Goal: Task Accomplishment & Management: Complete application form

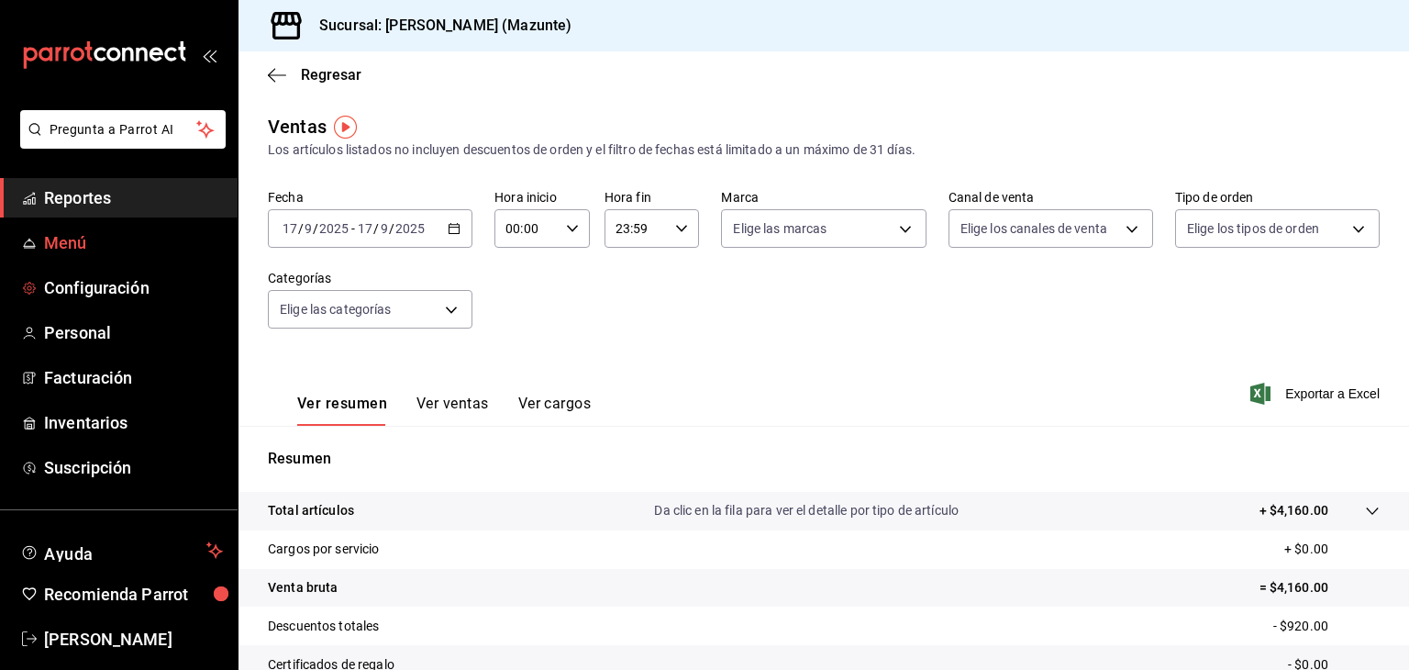
scroll to position [113, 0]
click at [76, 284] on span "Configuración" at bounding box center [133, 287] width 179 height 25
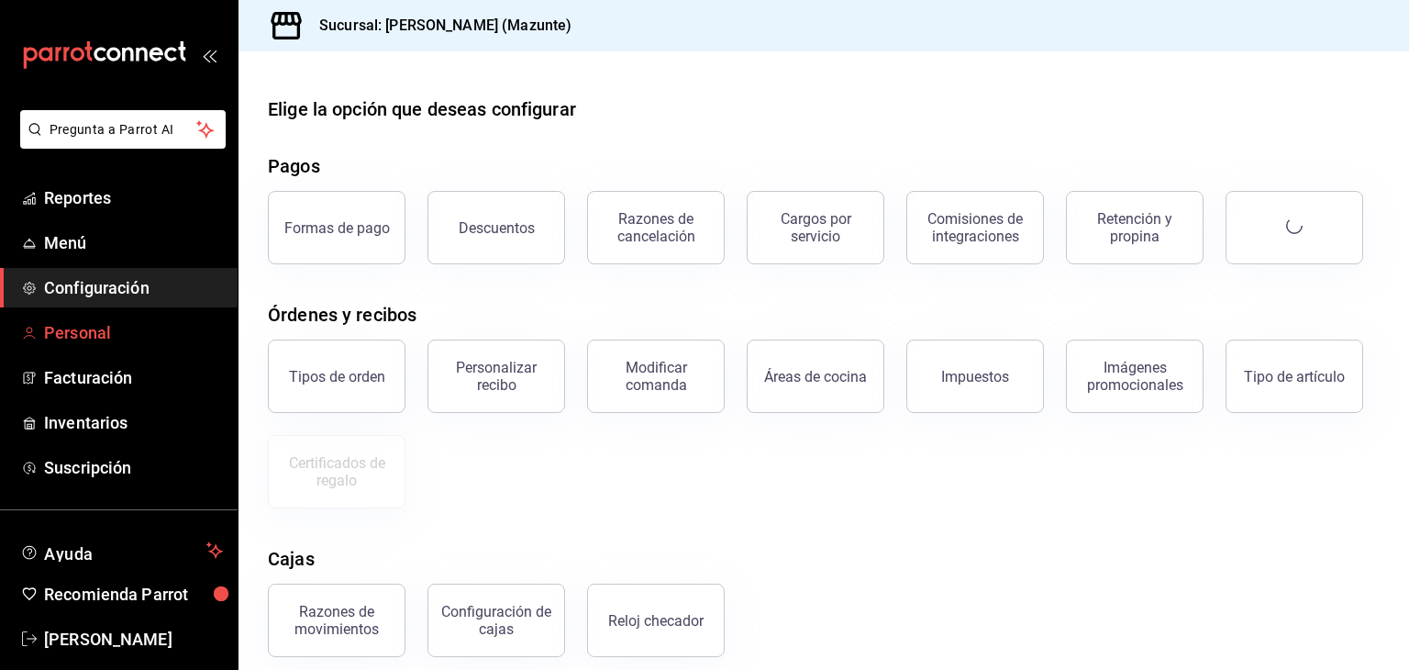
click at [77, 328] on span "Personal" at bounding box center [133, 332] width 179 height 25
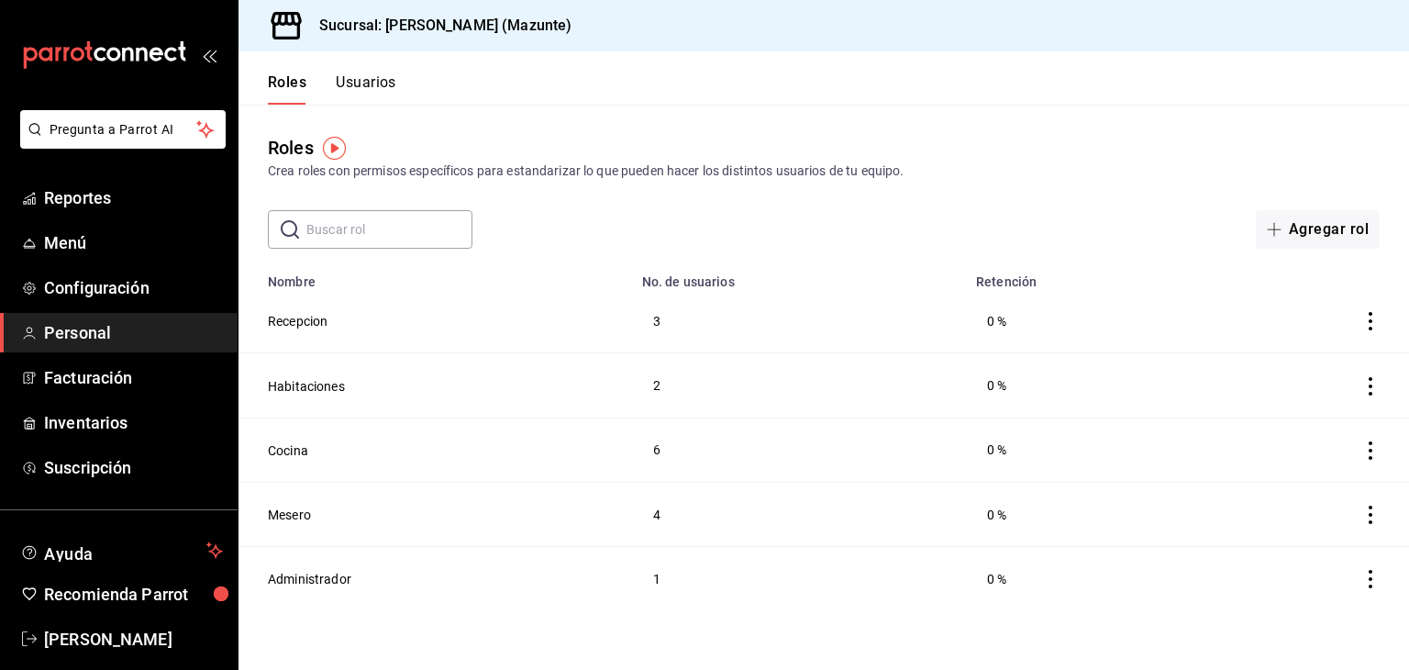
click at [373, 79] on button "Usuarios" at bounding box center [366, 88] width 61 height 31
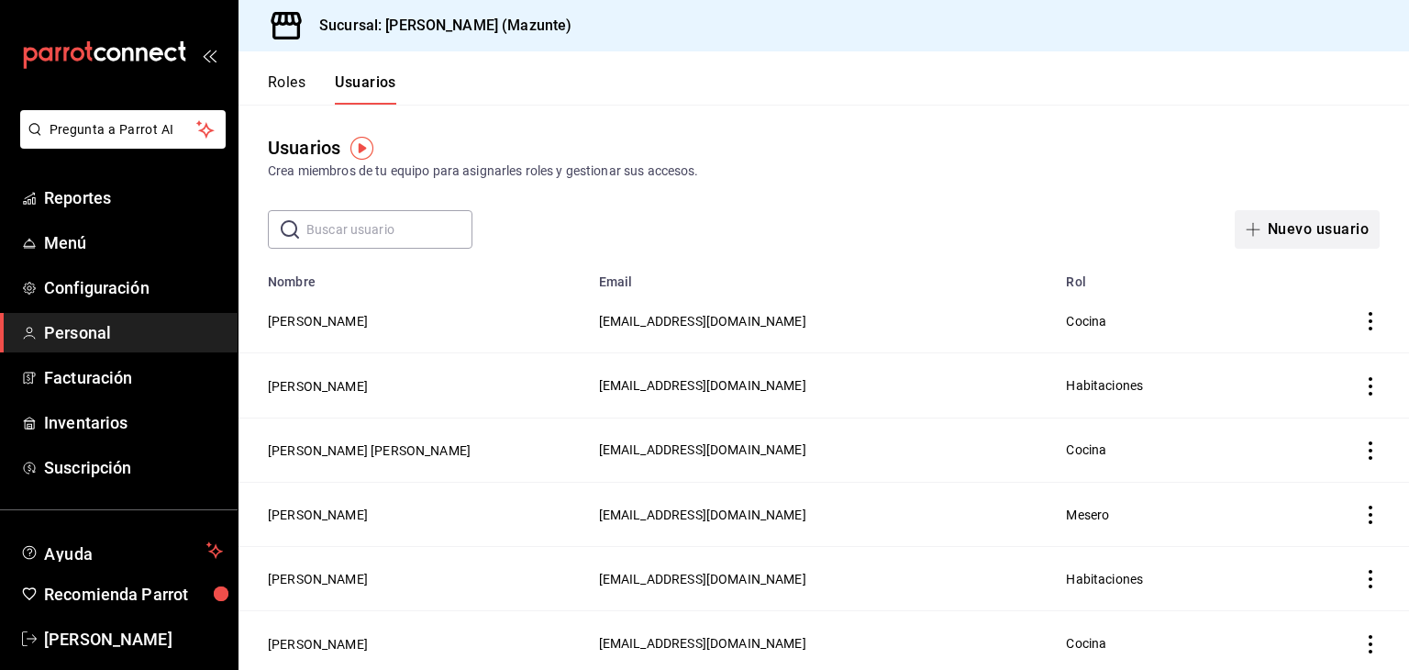
click at [1297, 226] on button "Nuevo usuario" at bounding box center [1307, 229] width 145 height 39
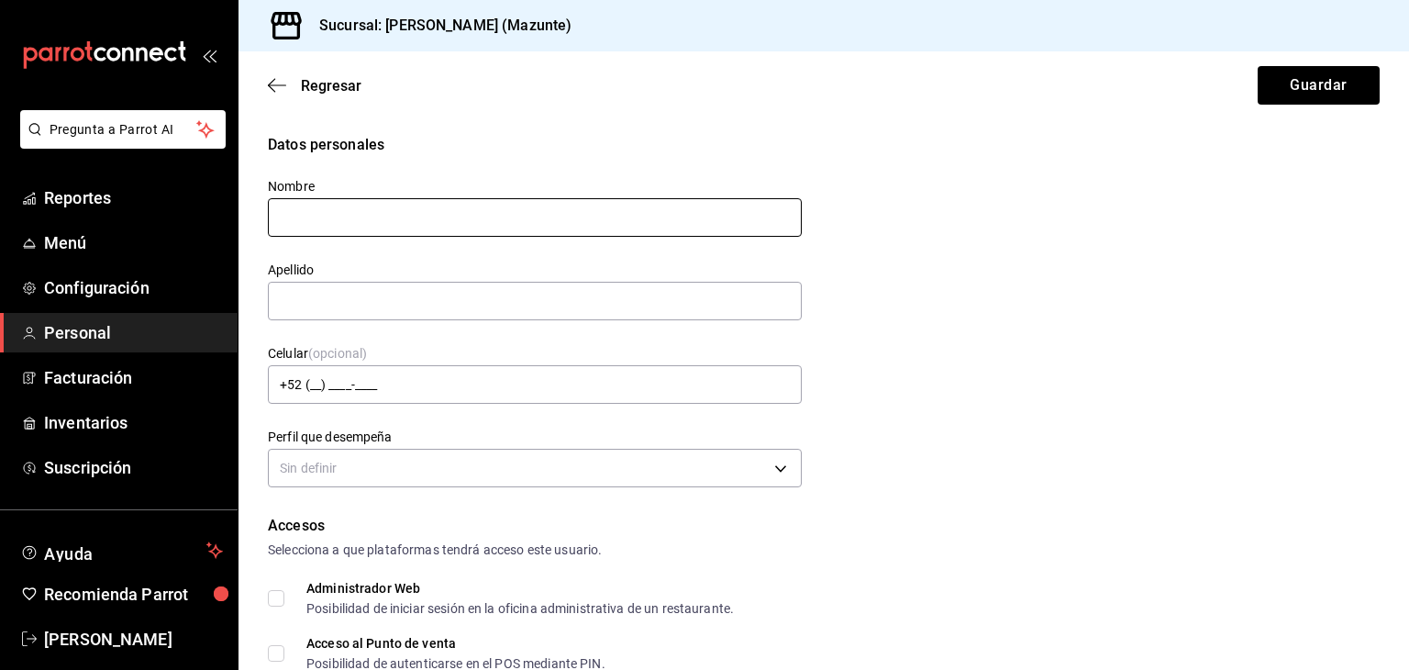
click at [560, 224] on input "text" at bounding box center [535, 217] width 534 height 39
type input "[PERSON_NAME]"
click at [429, 304] on input "text" at bounding box center [535, 301] width 534 height 39
click at [311, 298] on input "text" at bounding box center [535, 301] width 534 height 39
click at [308, 223] on input "[PERSON_NAME]" at bounding box center [535, 217] width 534 height 39
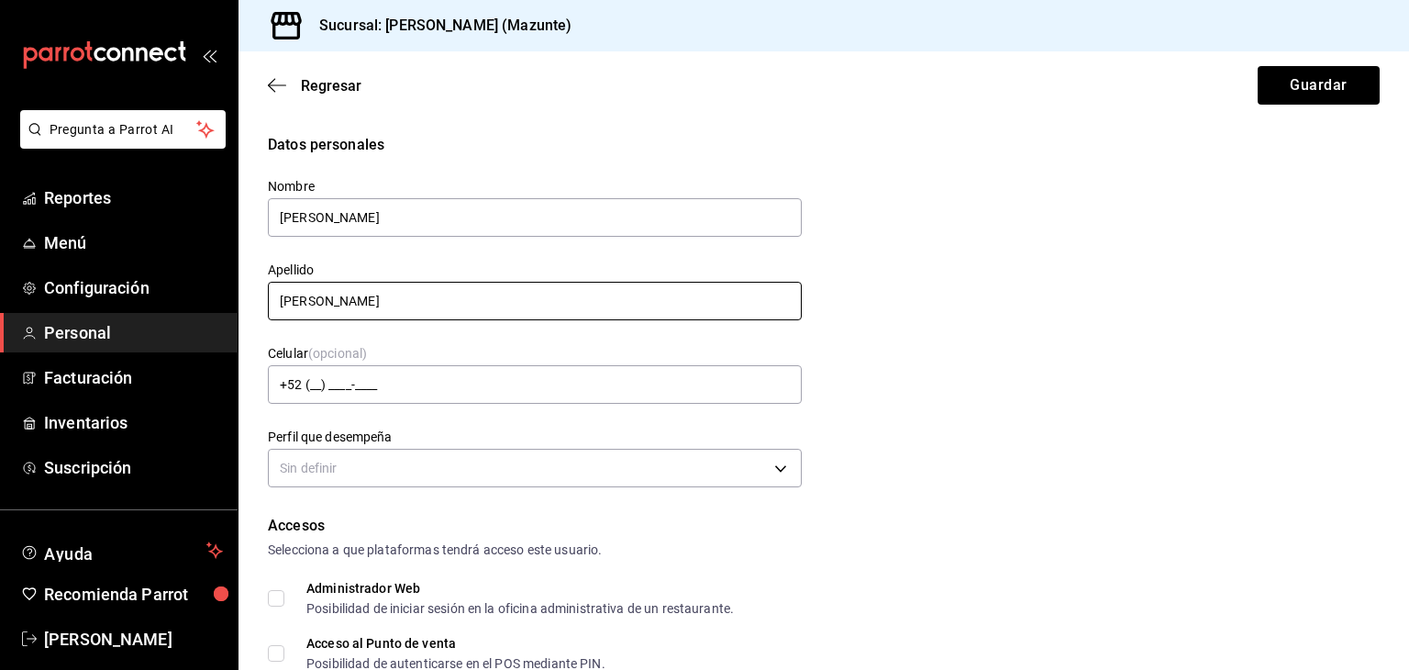
click at [284, 299] on input "[PERSON_NAME]" at bounding box center [535, 301] width 534 height 39
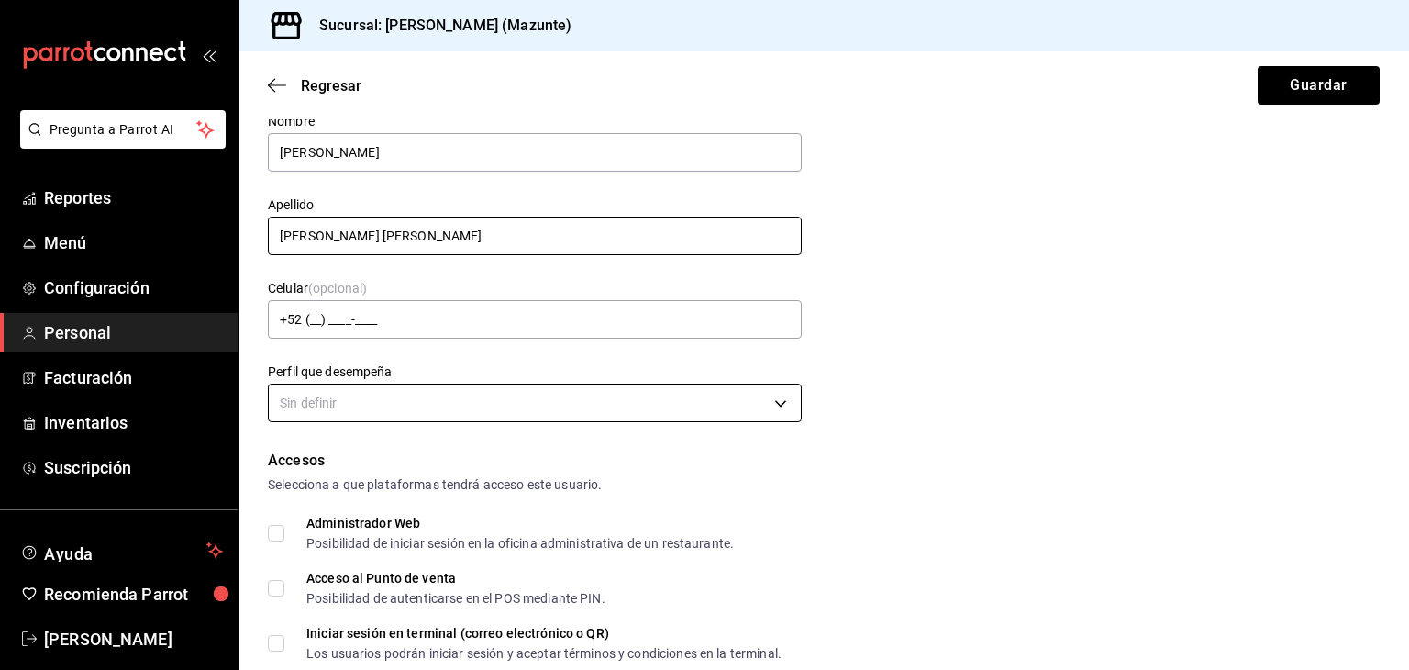
type input "[PERSON_NAME] [PERSON_NAME]"
click at [378, 405] on body "Pregunta a Parrot AI Reportes Menú Configuración Personal Facturación Inventari…" at bounding box center [704, 335] width 1409 height 670
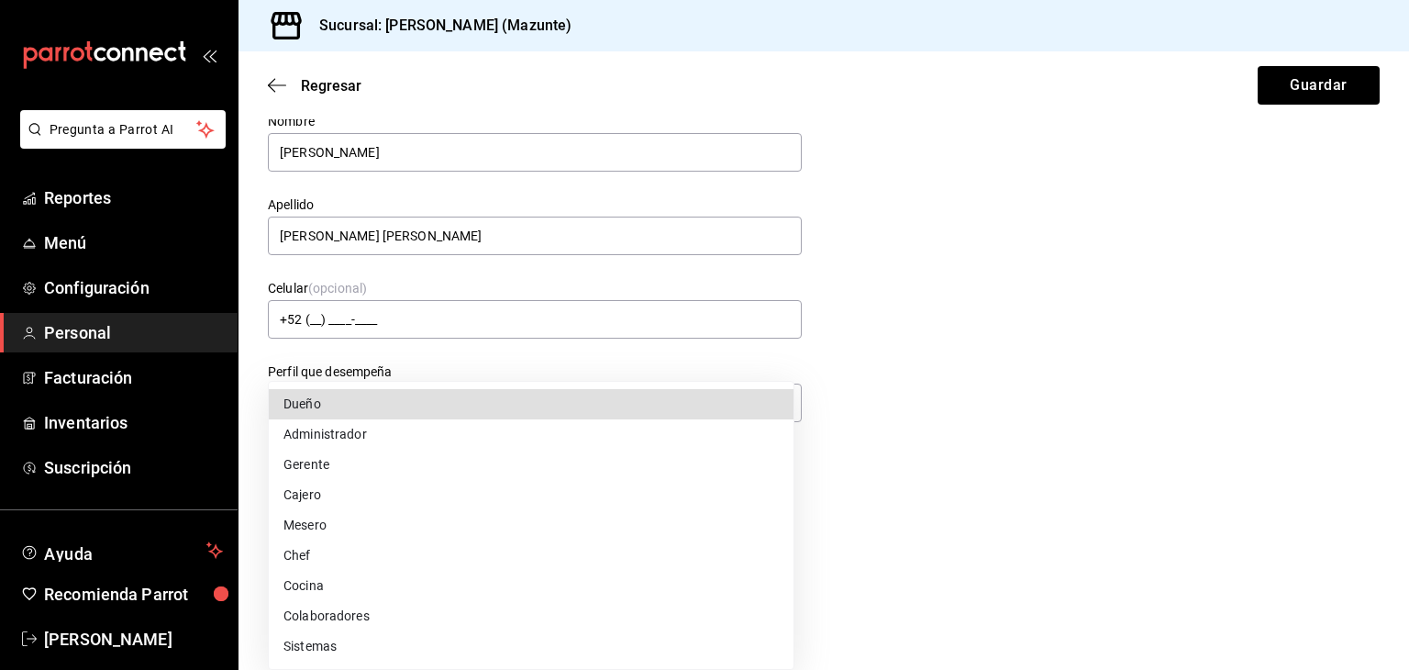
click at [332, 588] on li "Cocina" at bounding box center [531, 586] width 525 height 30
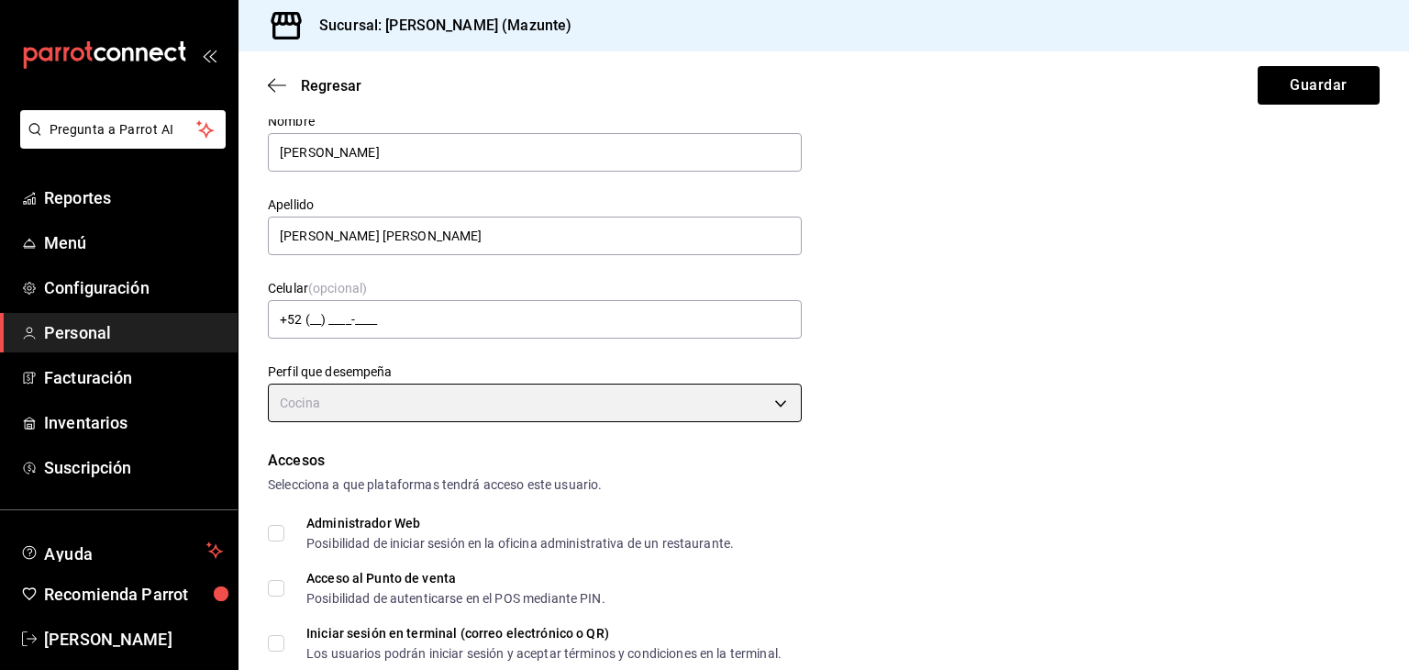
type input "KITCHEN"
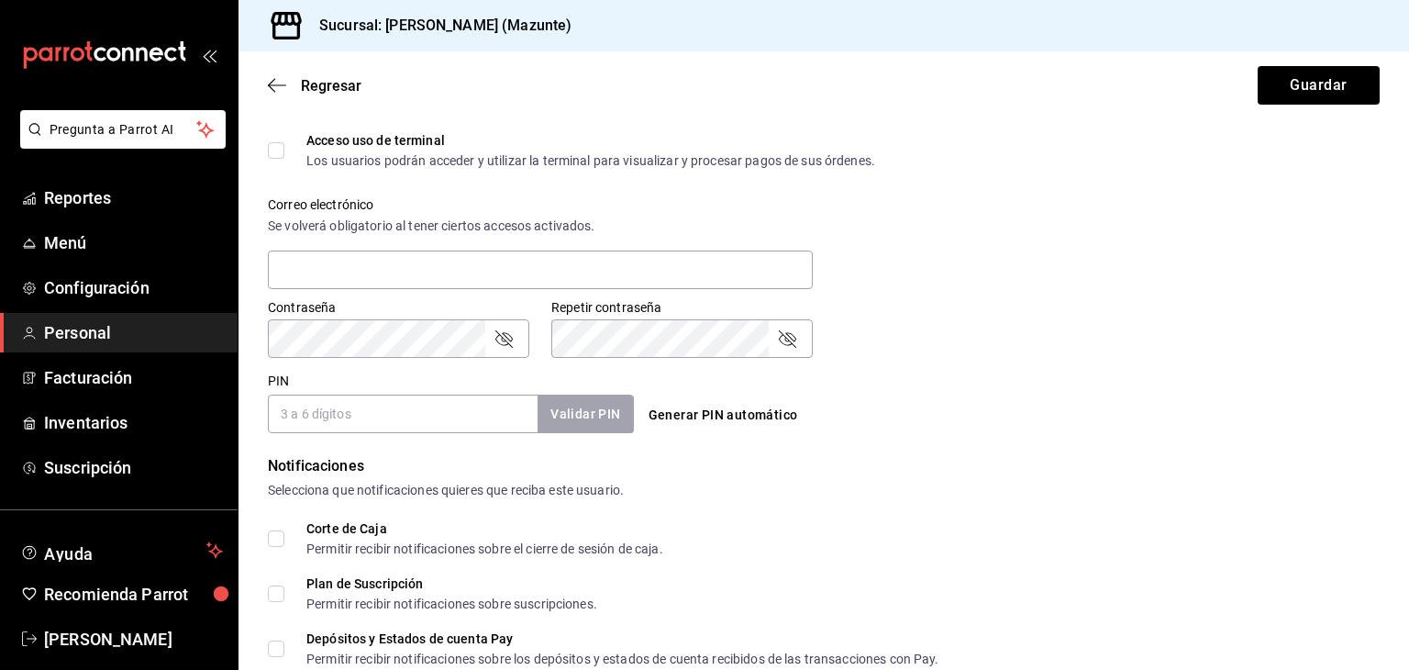
scroll to position [697, 0]
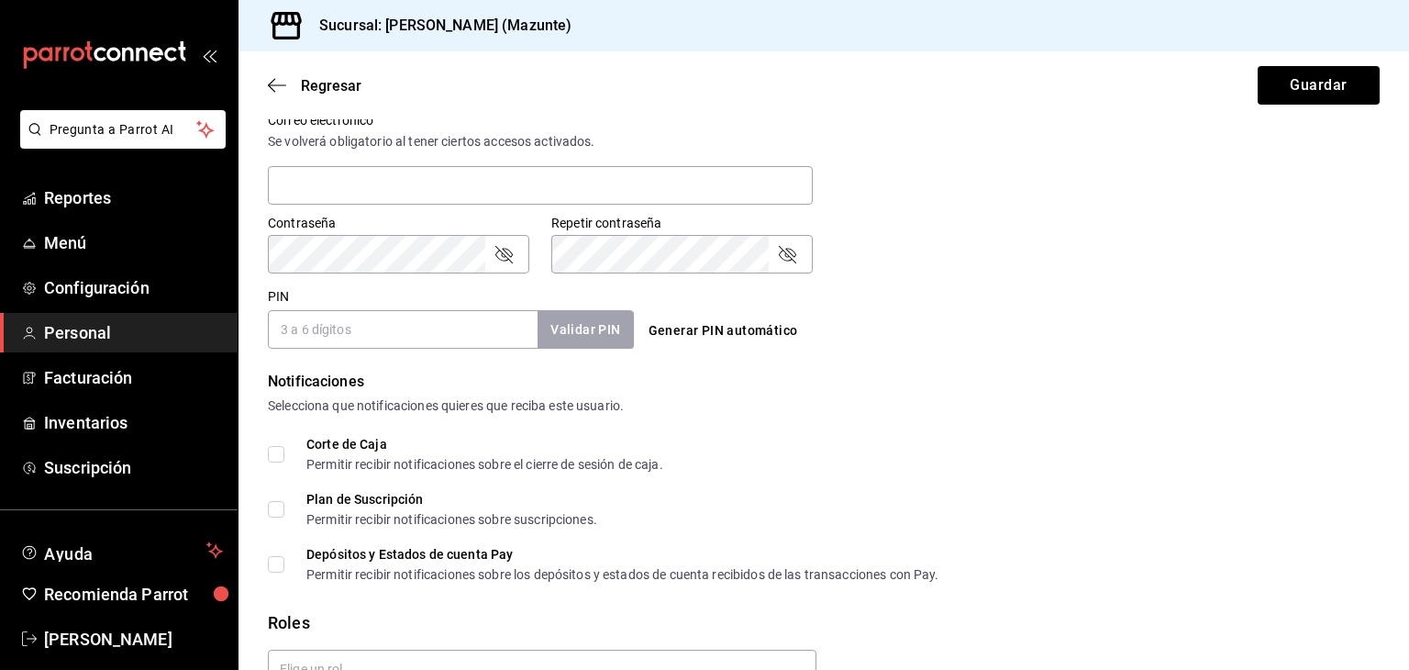
click at [426, 339] on input "PIN" at bounding box center [403, 329] width 270 height 39
type input "2530"
click at [593, 328] on button "Validar PIN" at bounding box center [584, 329] width 97 height 39
click at [1017, 281] on div "PIN 2530 Validar PIN ​ Generar PIN automático" at bounding box center [820, 315] width 1119 height 68
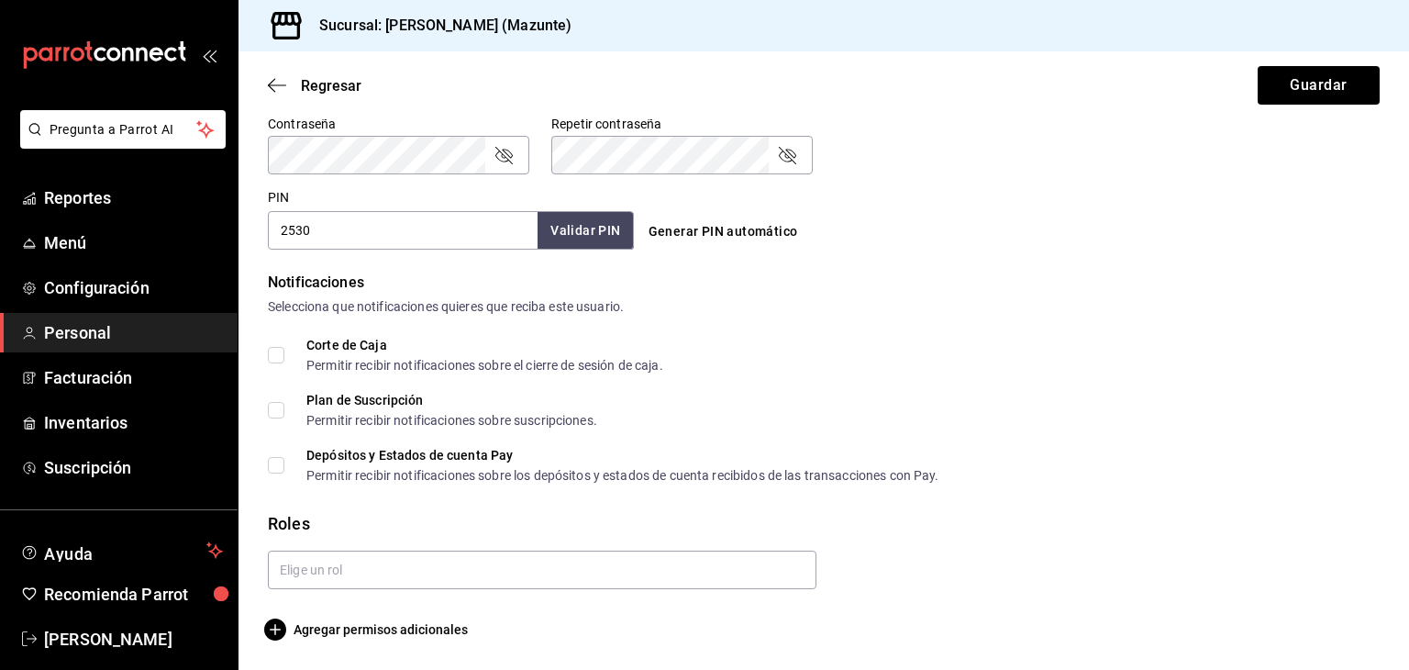
scroll to position [796, 0]
click at [587, 231] on button "Validar PIN" at bounding box center [584, 230] width 97 height 39
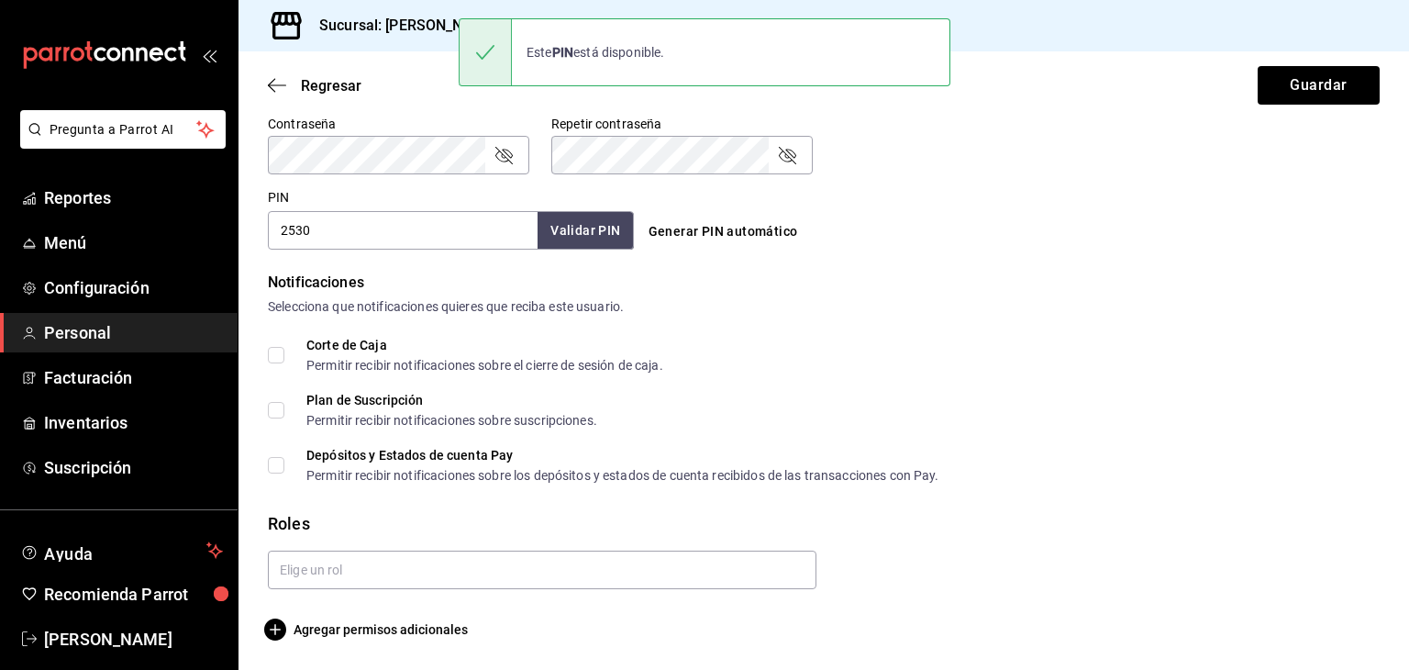
click at [931, 235] on div "Generar PIN automático" at bounding box center [824, 232] width 366 height 34
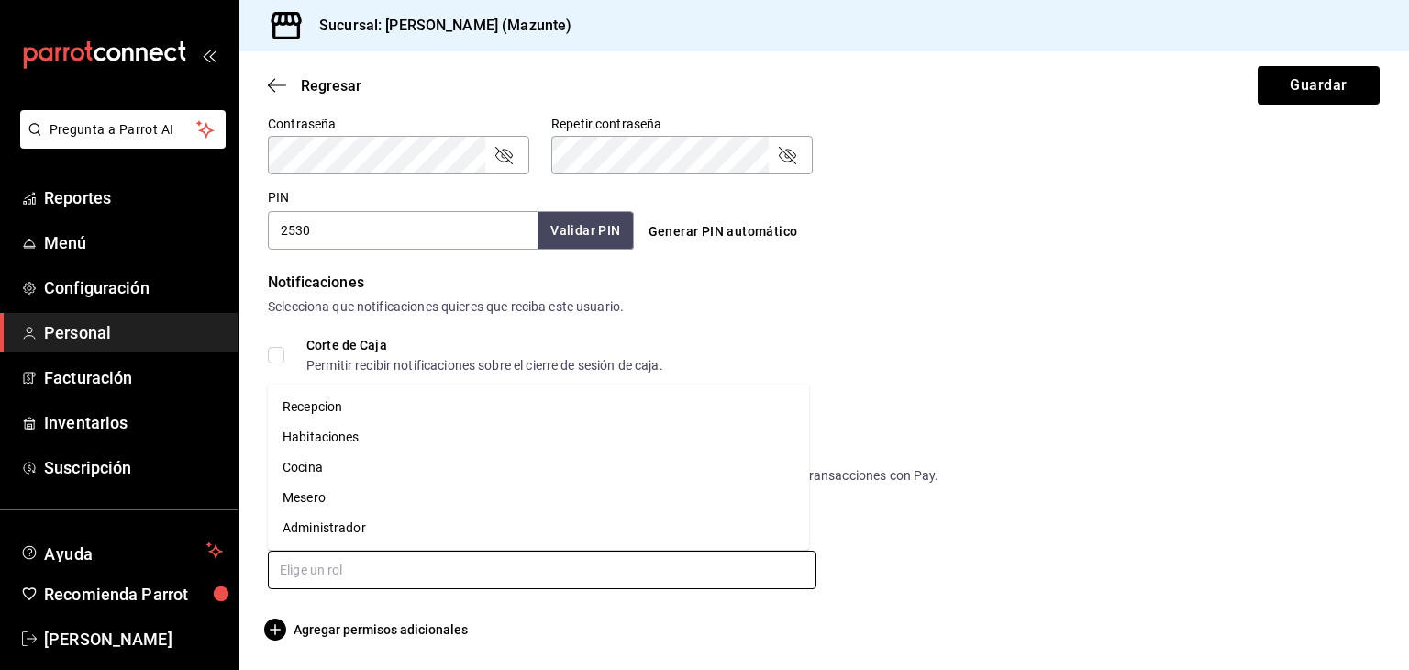
click at [418, 564] on input "text" at bounding box center [542, 570] width 549 height 39
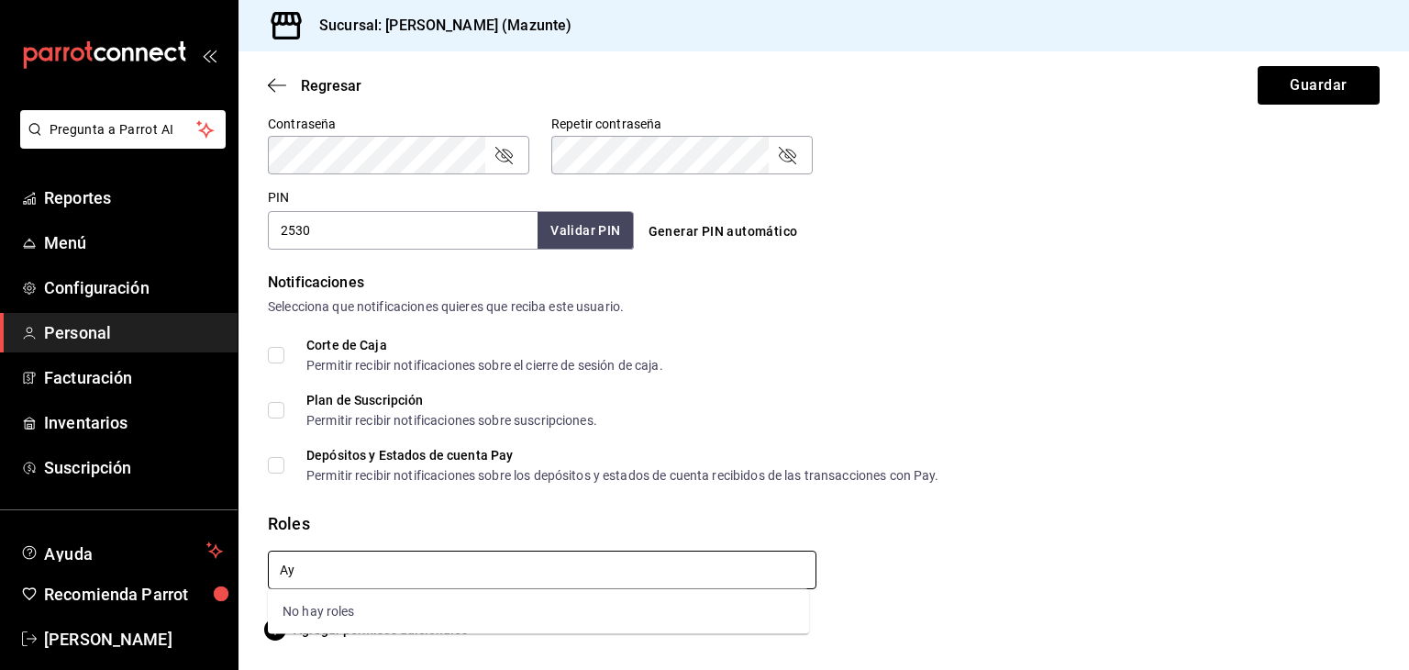
type input "A"
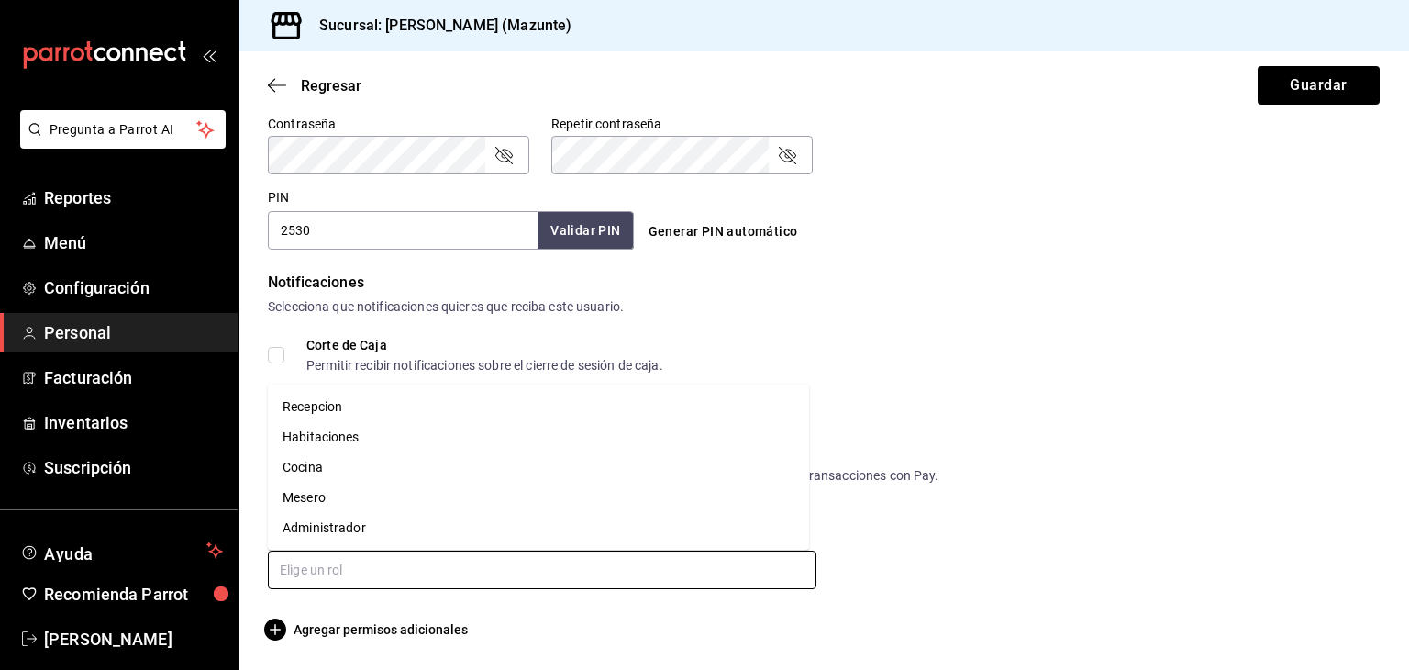
click at [354, 470] on li "Cocina" at bounding box center [538, 467] width 541 height 30
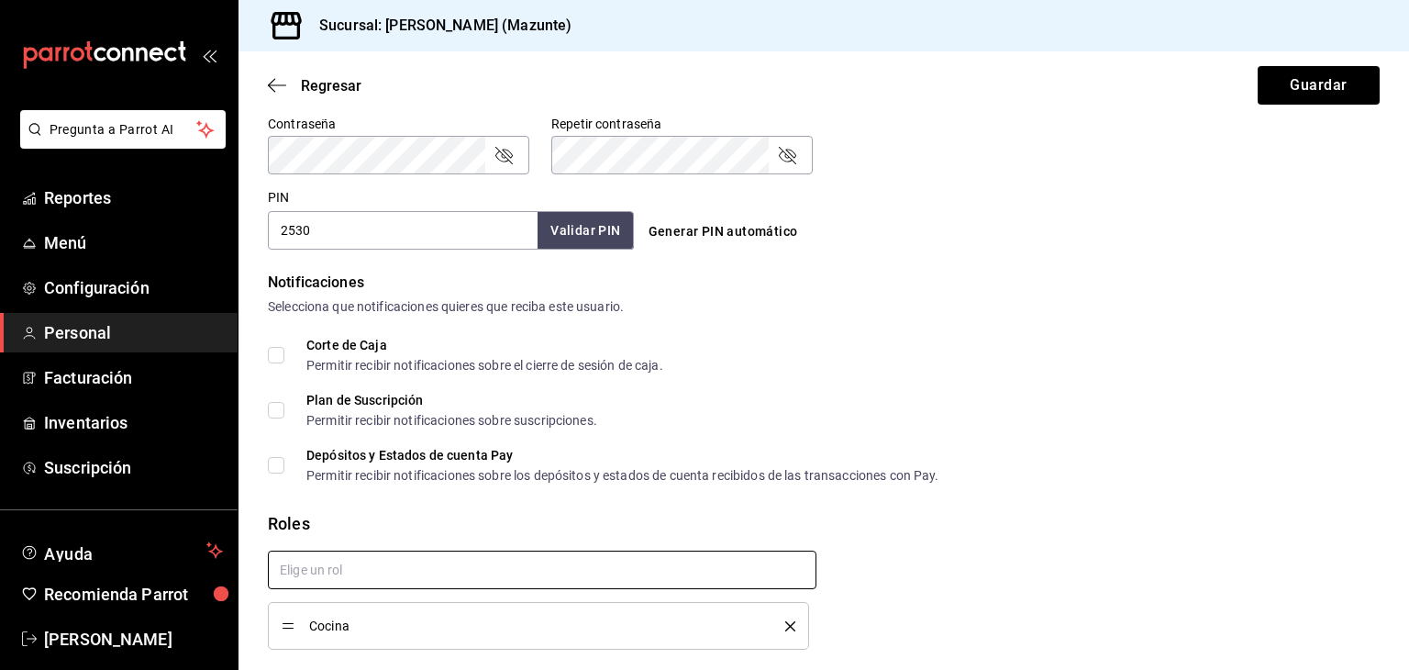
checkbox input "true"
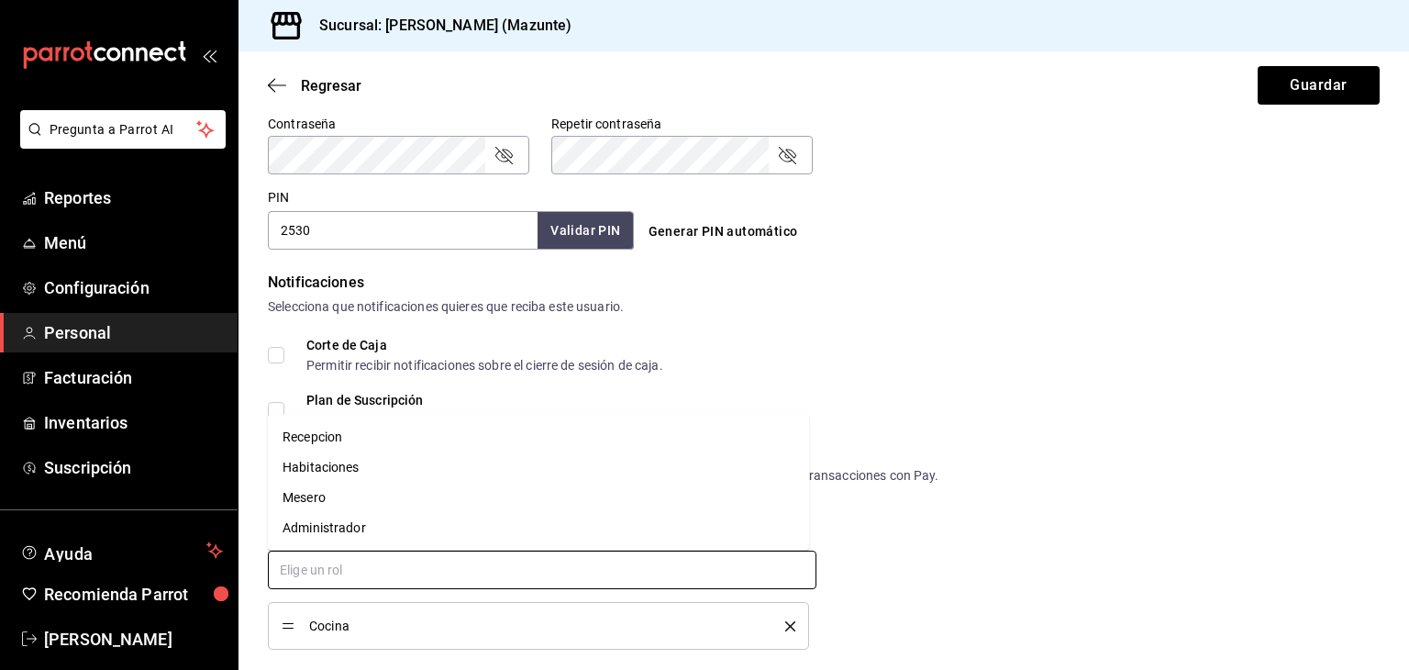
click at [340, 570] on input "text" at bounding box center [542, 570] width 549 height 39
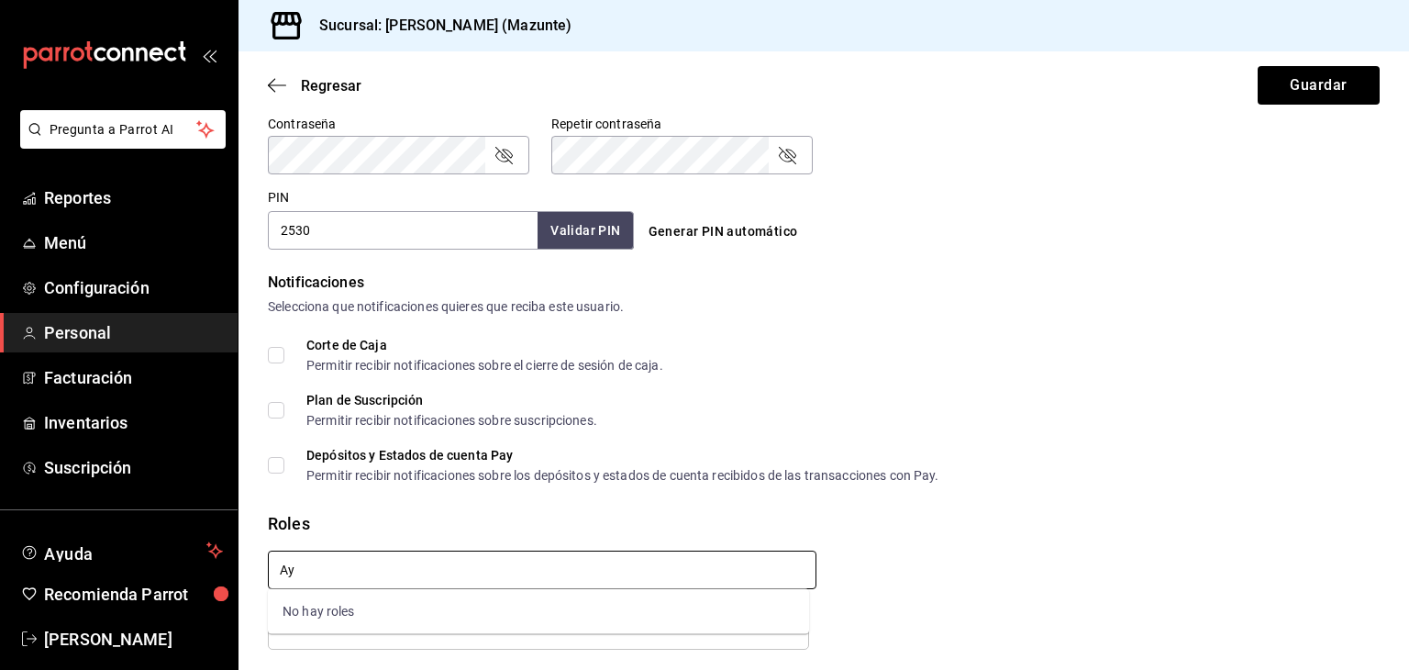
type input "A"
click at [1066, 513] on div "Roles" at bounding box center [824, 523] width 1112 height 25
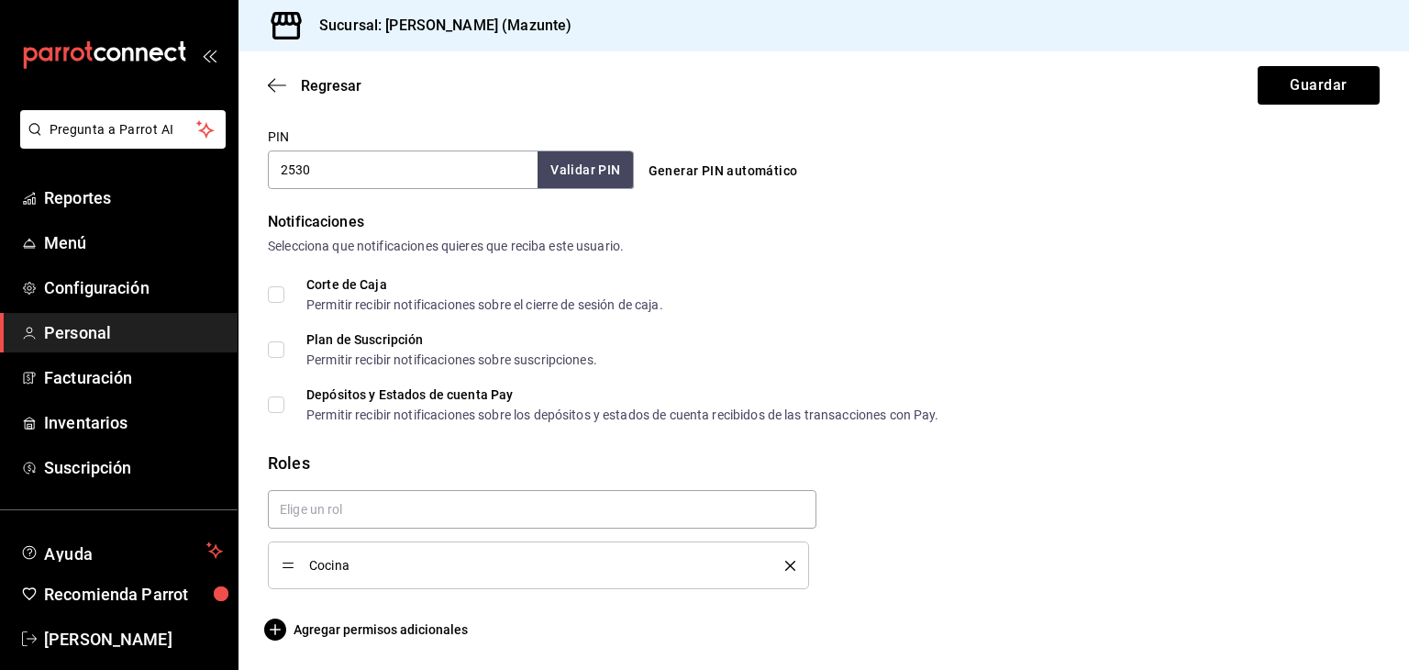
scroll to position [855, 0]
click at [1299, 84] on button "Guardar" at bounding box center [1319, 85] width 122 height 39
